Goal: Information Seeking & Learning: Learn about a topic

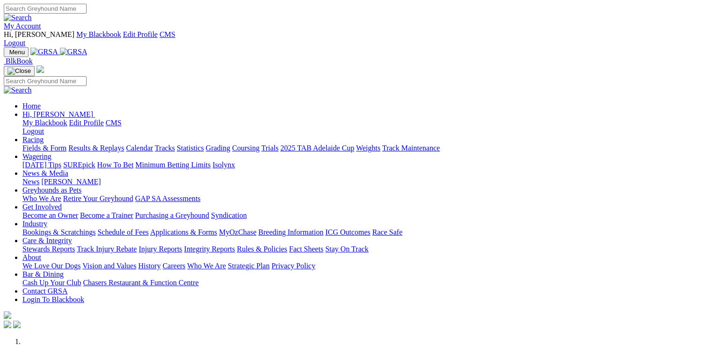
click at [72, 237] on link "Care & Integrity" at bounding box center [47, 241] width 50 height 8
click at [75, 245] on link "Stewards Reports" at bounding box center [48, 249] width 52 height 8
